Goal: Task Accomplishment & Management: Manage account settings

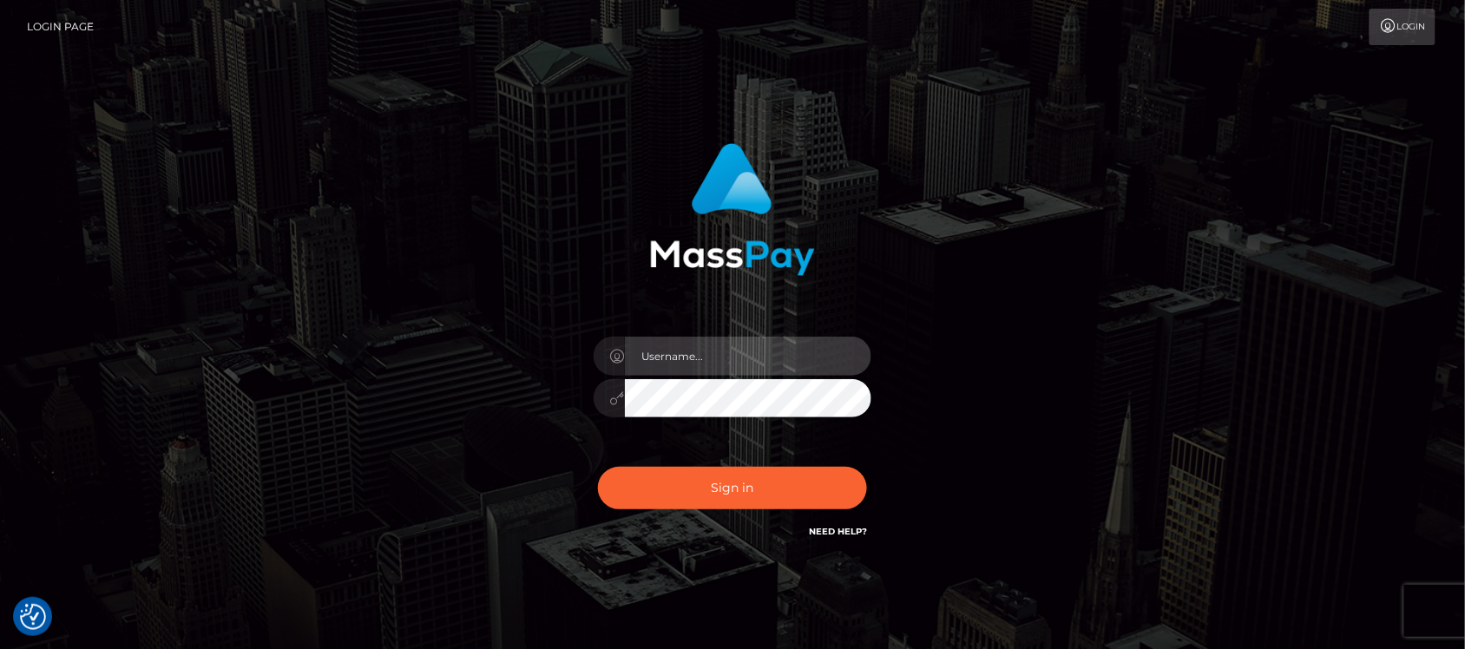
type input "hello.feetfinder"
click at [736, 338] on input "hello.feetfinder" at bounding box center [748, 356] width 246 height 39
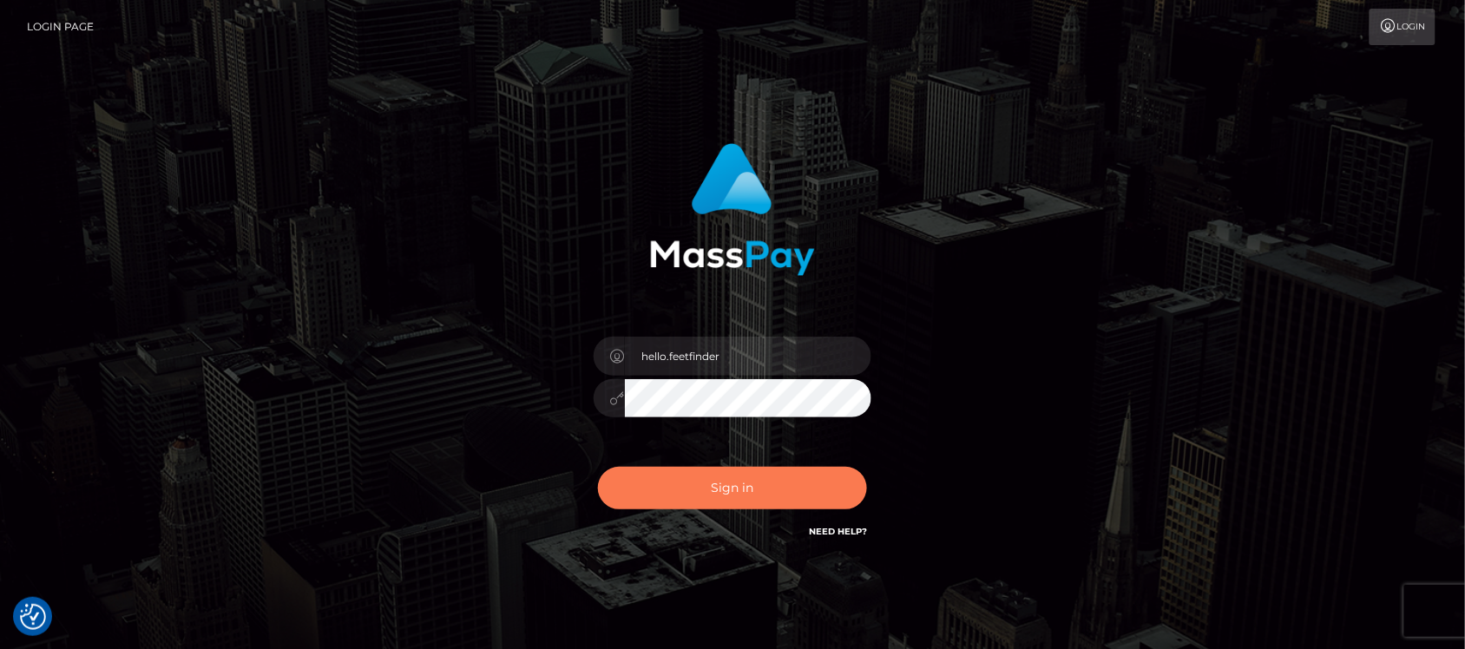
click at [681, 476] on button "Sign in" at bounding box center [732, 488] width 269 height 43
type input "hello.feetfinder"
drag, startPoint x: 757, startPoint y: 479, endPoint x: 753, endPoint y: 439, distance: 40.1
click at [757, 454] on div "hello.feetfinder Sign in" at bounding box center [733, 342] width 456 height 424
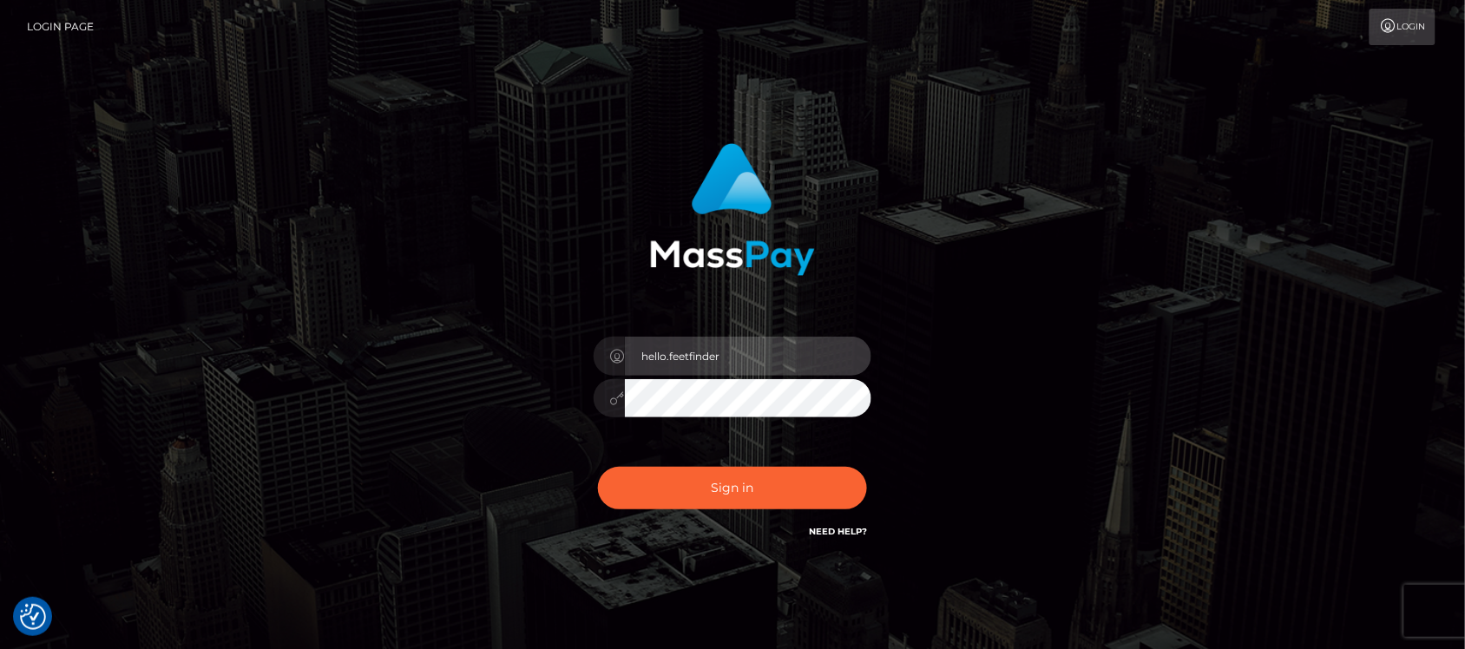
click at [773, 364] on input "hello.feetfinder" at bounding box center [748, 356] width 246 height 39
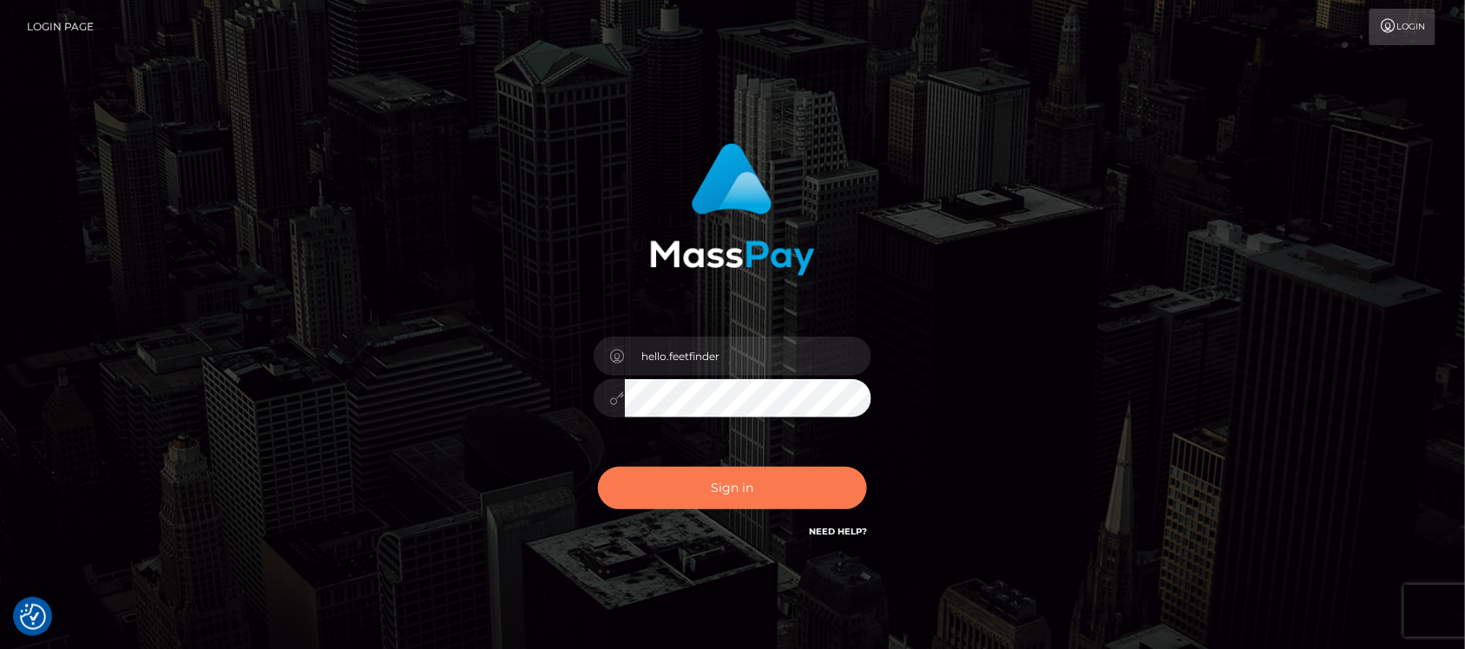
click at [708, 483] on button "Sign in" at bounding box center [732, 488] width 269 height 43
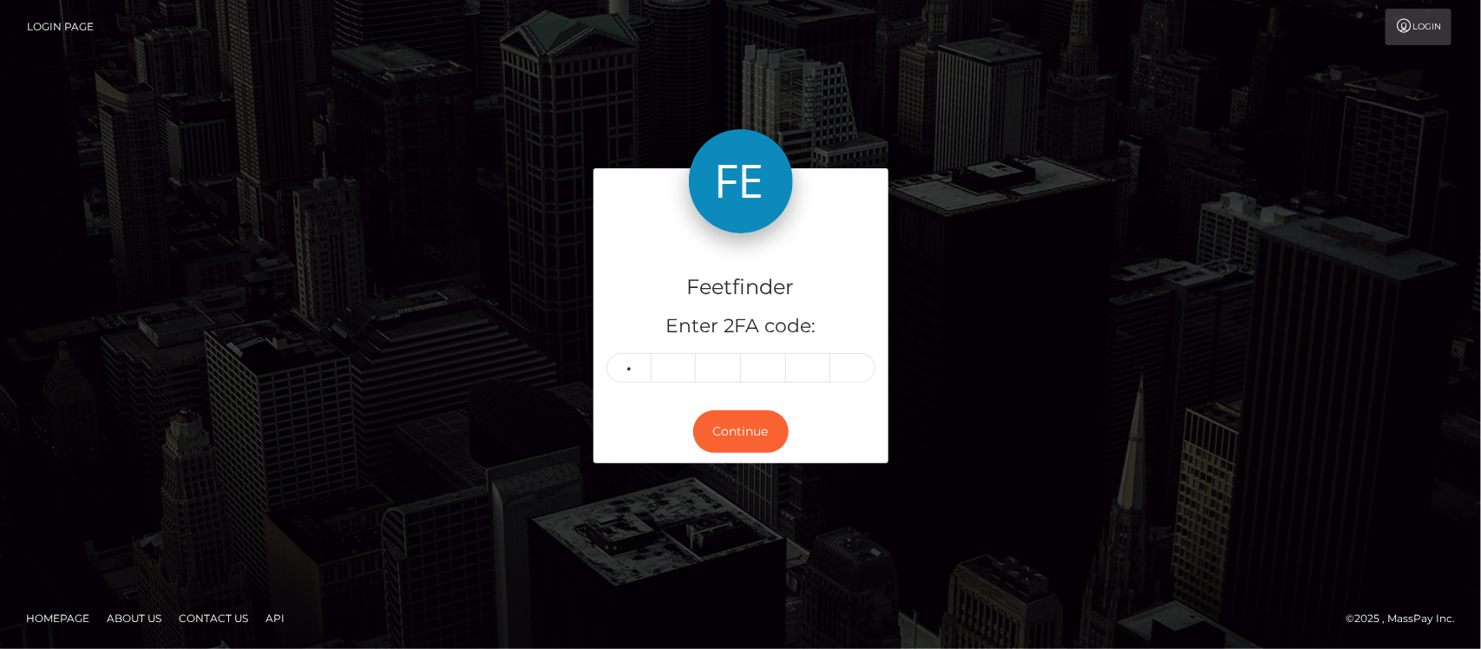
type input "1"
type input "8"
type input "6"
type input "5"
type input "2"
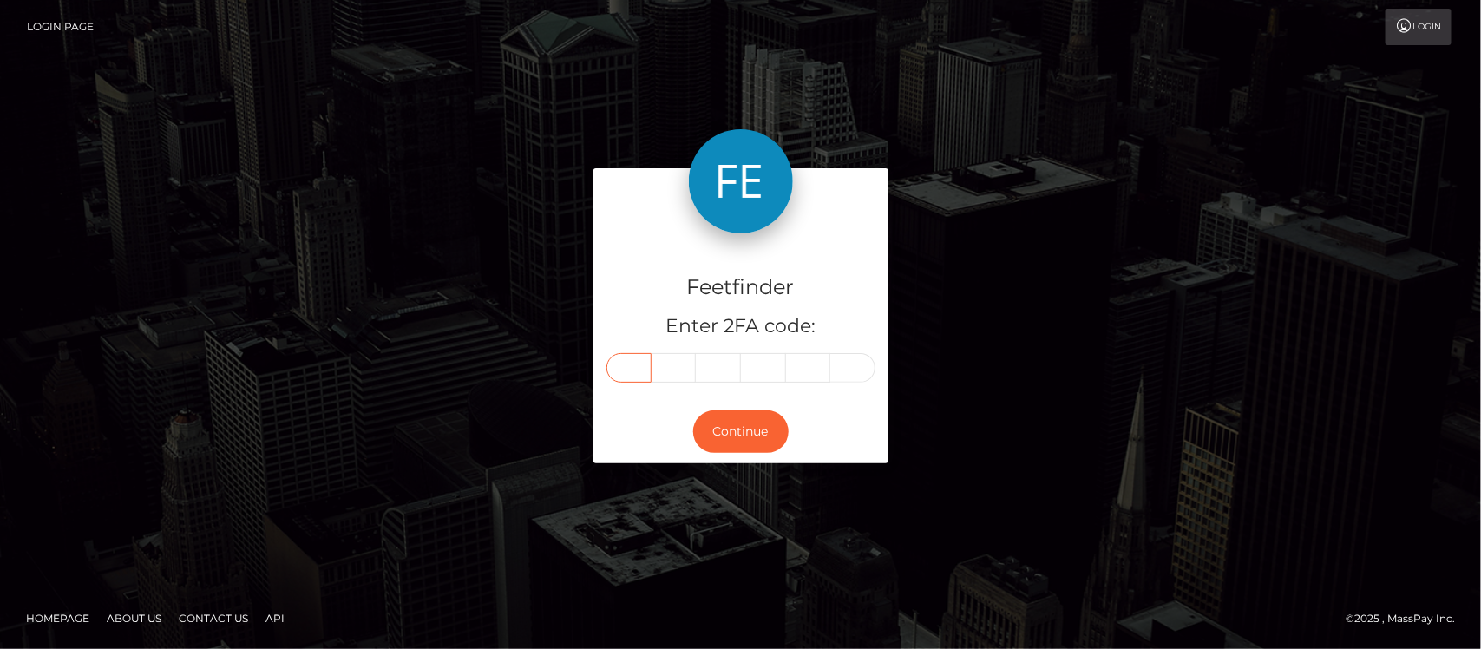
type input "1"
type input "8"
type input "6"
type input "5"
type input "2"
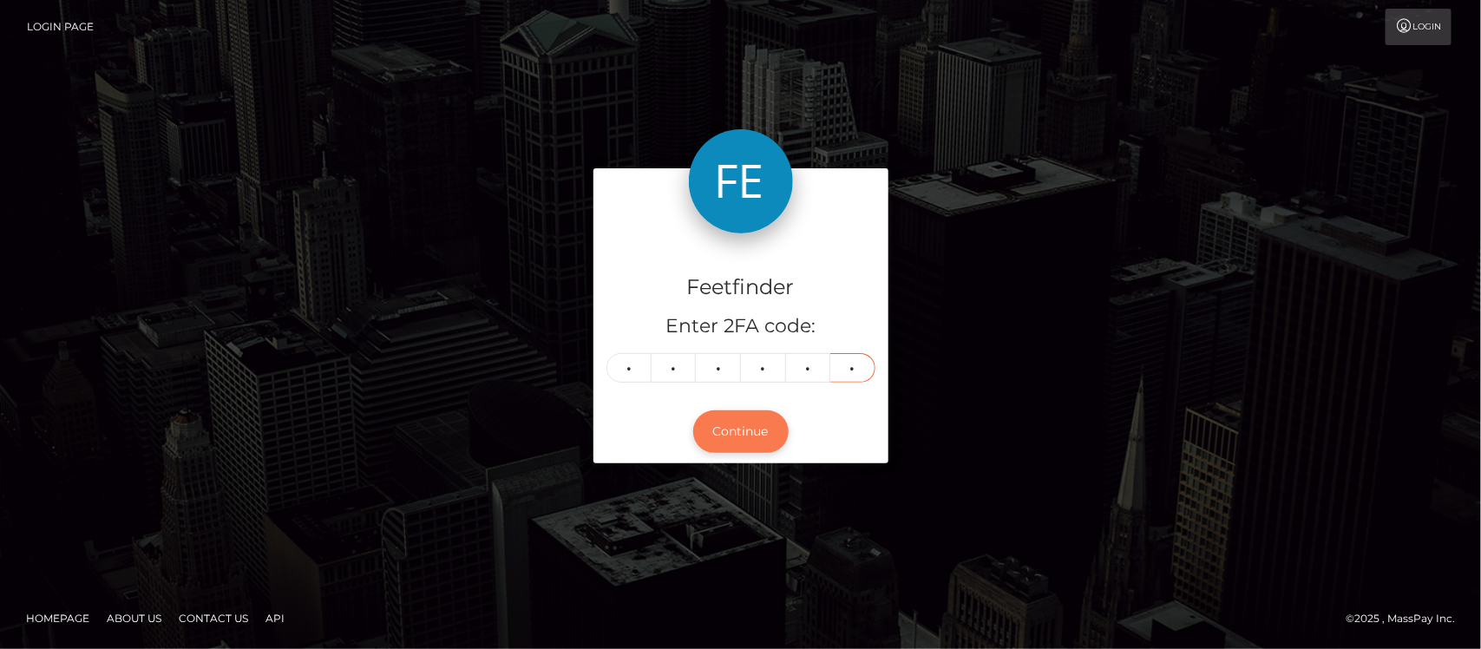
type input "3"
click at [753, 430] on button "Continue" at bounding box center [740, 431] width 95 height 43
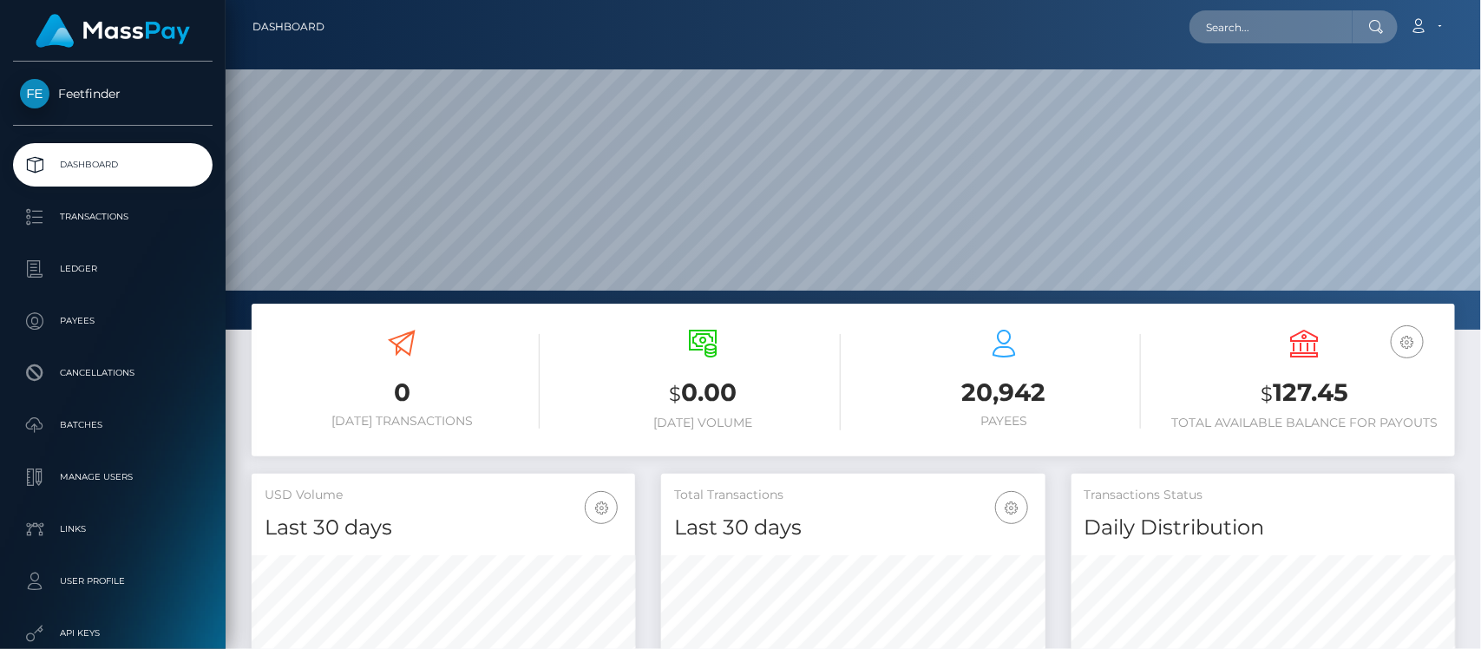
click at [89, 315] on p "Payees" at bounding box center [113, 321] width 186 height 26
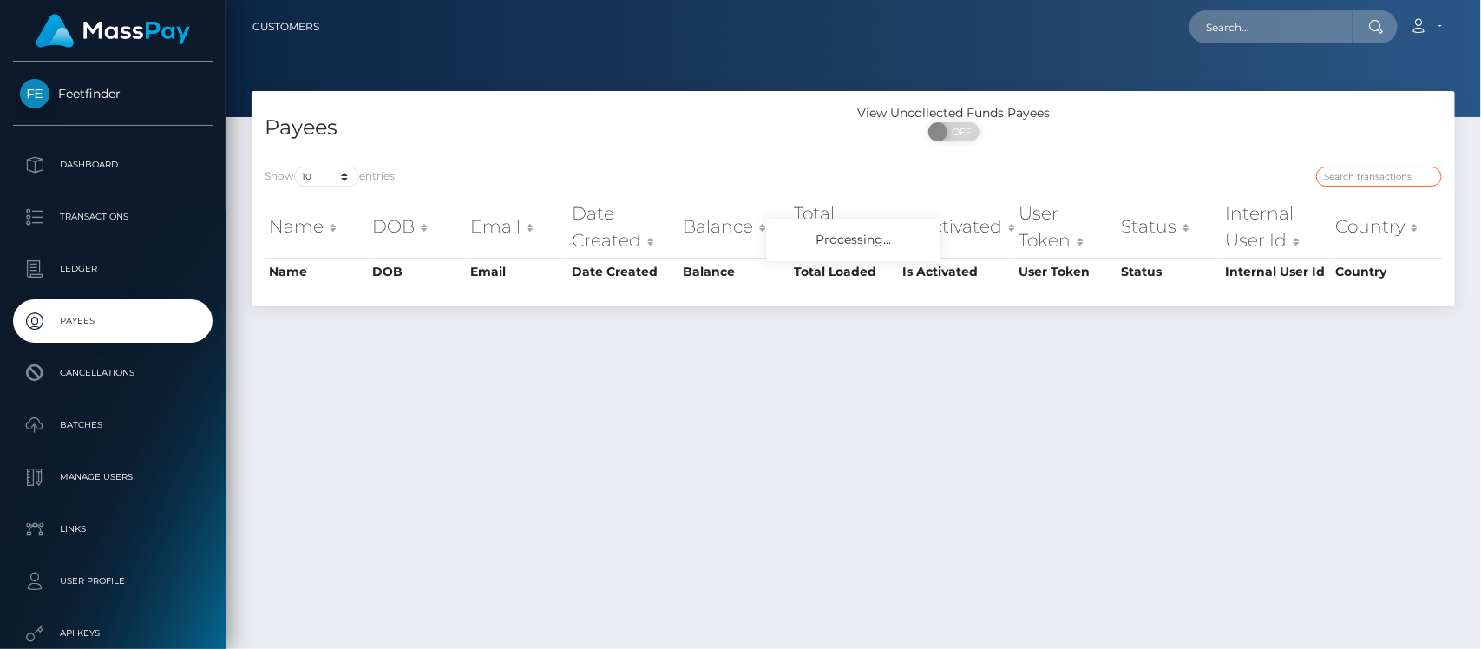
click at [1356, 167] on input "search" at bounding box center [1379, 177] width 126 height 20
paste input "8a9bb41a-7594-11f0-9703-0266f44cc279"
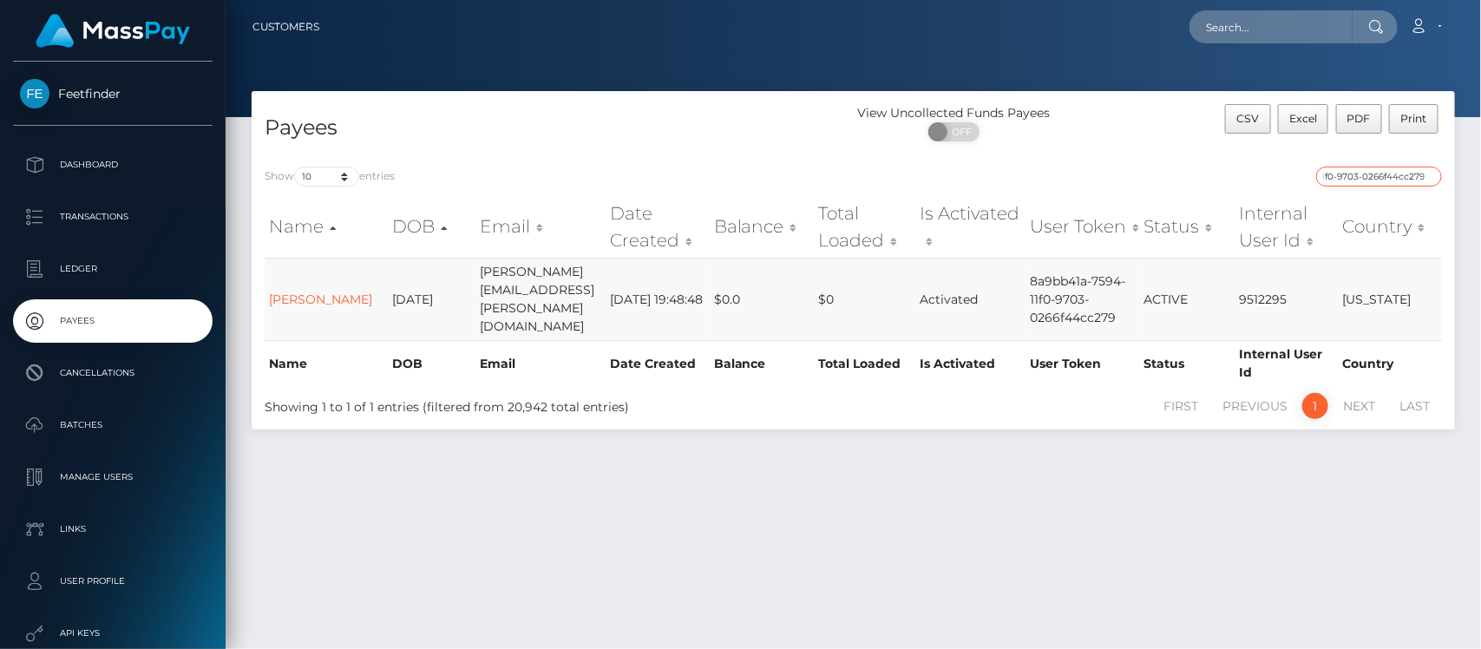
type input "8a9bb41a-7594-11f0-9703-0266f44cc279"
